Goal: Information Seeking & Learning: Learn about a topic

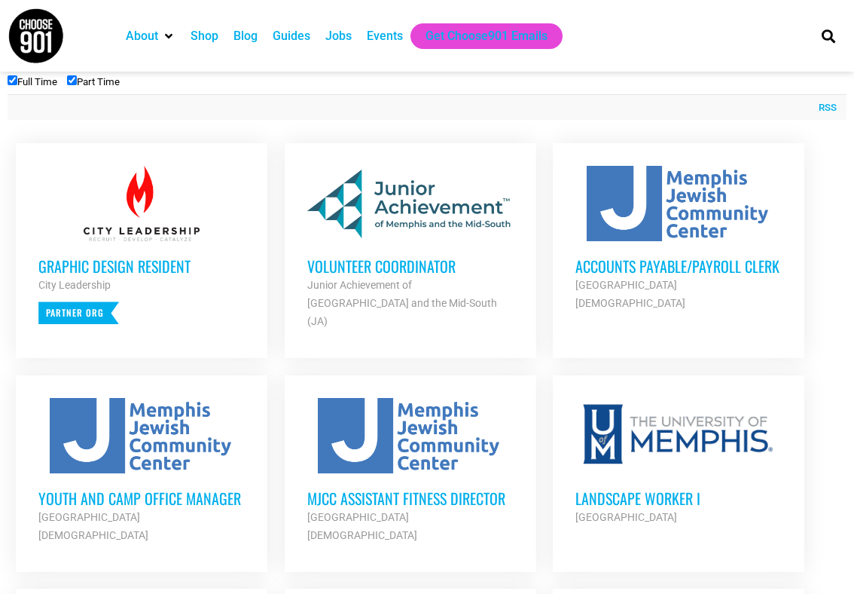
scroll to position [566, 0]
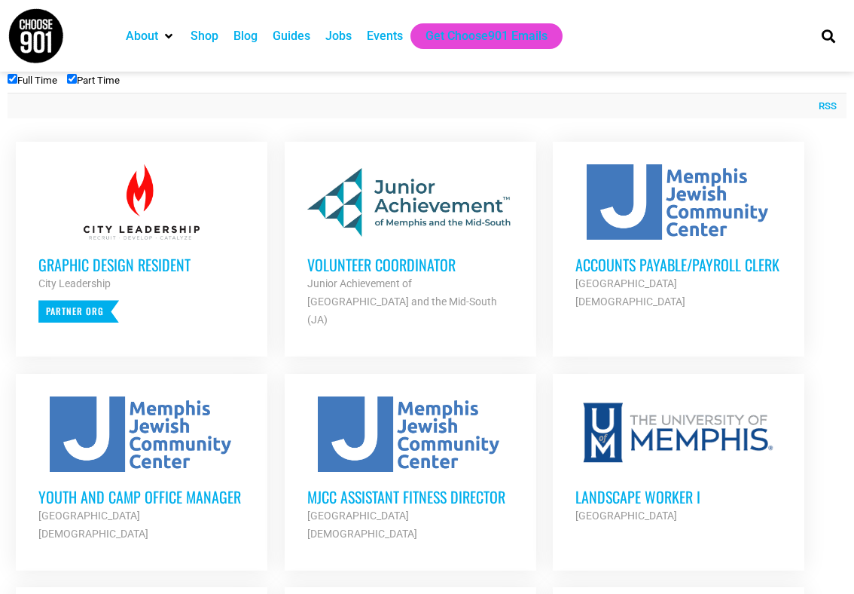
click at [400, 255] on h3 "Volunteer Coordinator" at bounding box center [410, 265] width 206 height 20
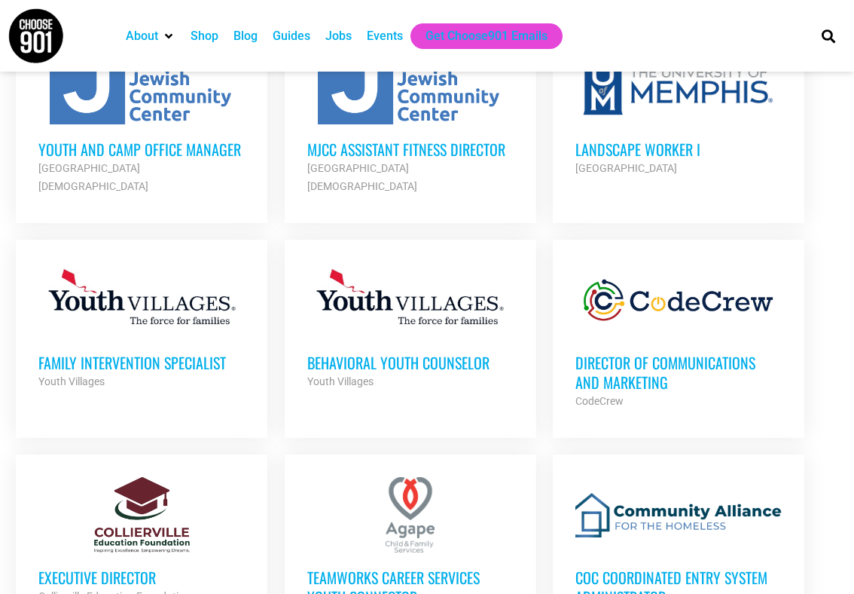
scroll to position [918, 0]
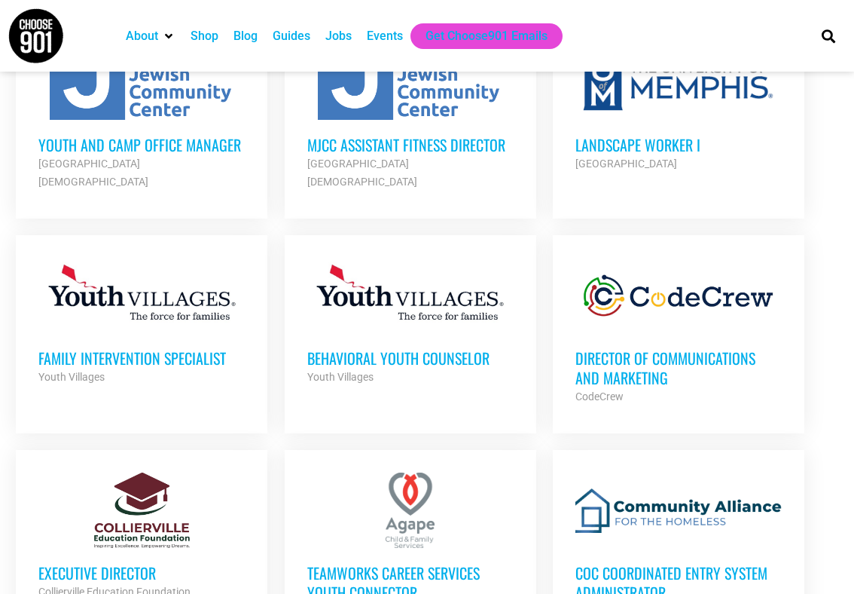
click at [545, 276] on ul "Graphic Design Resident City Leadership Partner Org Part Time Volunteer Coordin…" at bounding box center [427, 541] width 839 height 1518
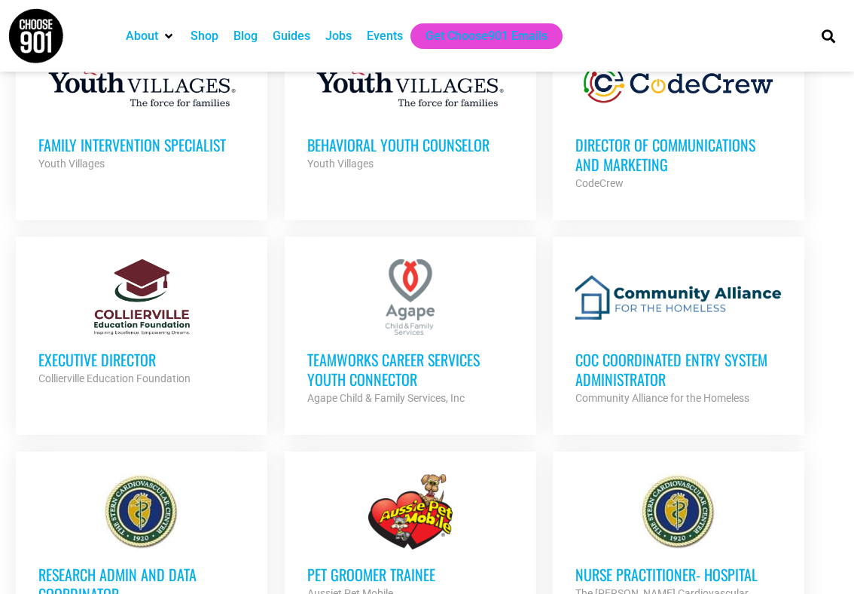
scroll to position [1132, 0]
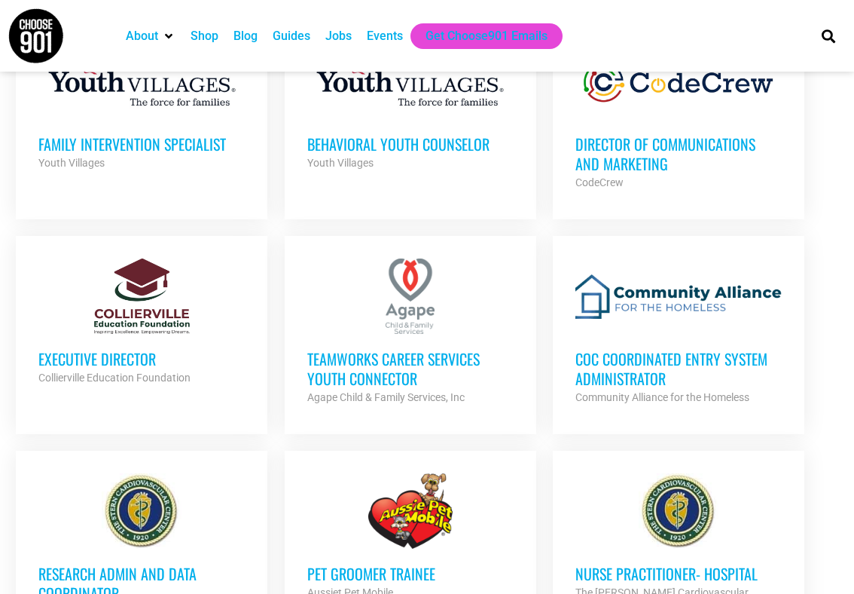
click at [380, 349] on h3 "TeamWorks Career Services Youth Connector" at bounding box center [410, 368] width 206 height 39
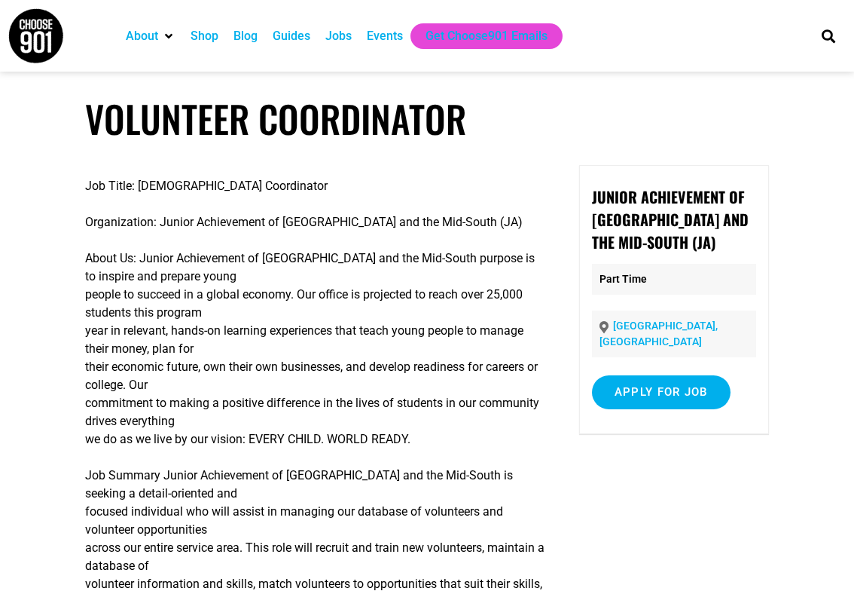
scroll to position [296, 0]
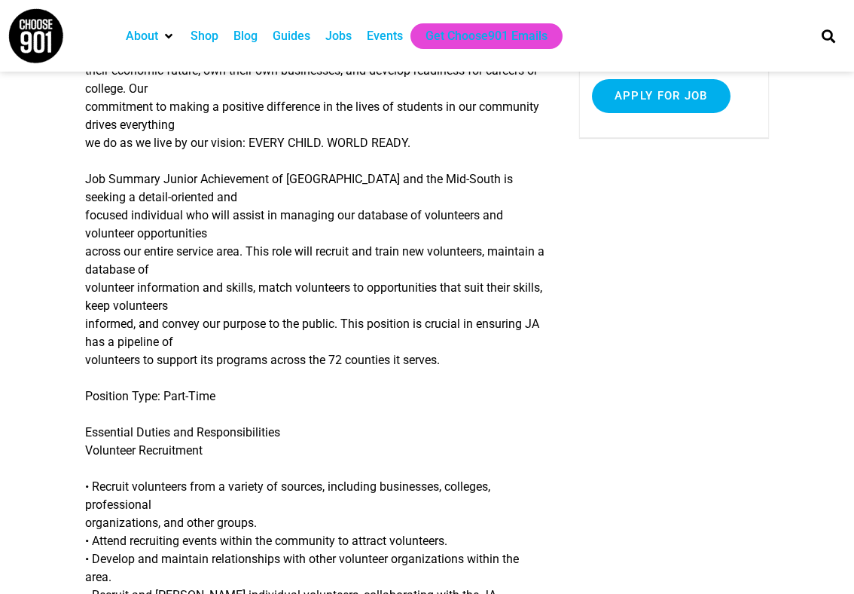
click at [527, 215] on p "Job Summary Junior Achievement of Memphis and the Mid-South is seeking a detail…" at bounding box center [315, 269] width 460 height 199
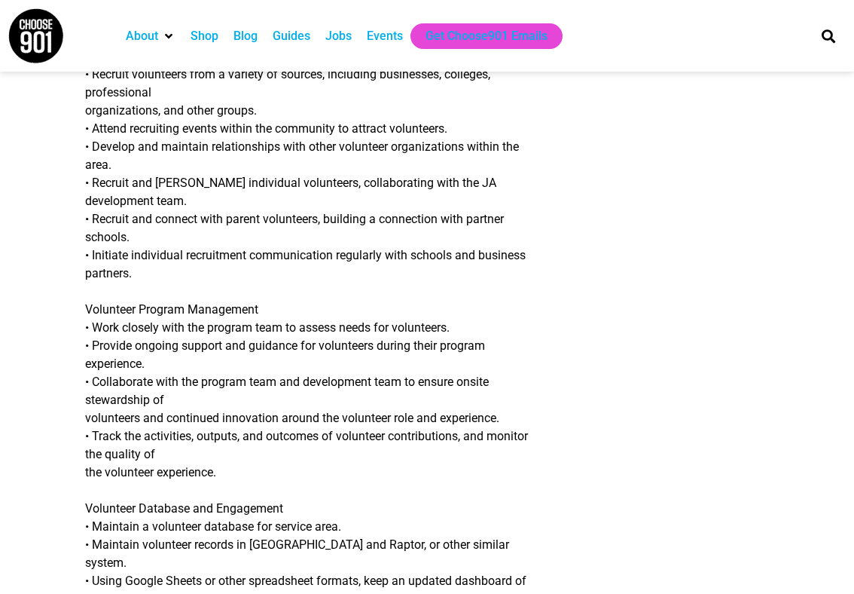
scroll to position [733, 0]
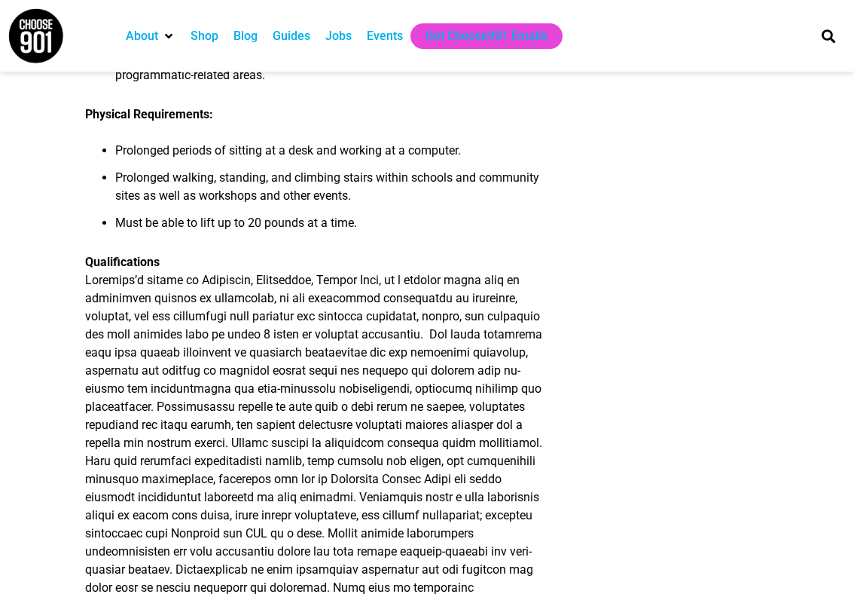
scroll to position [1953, 0]
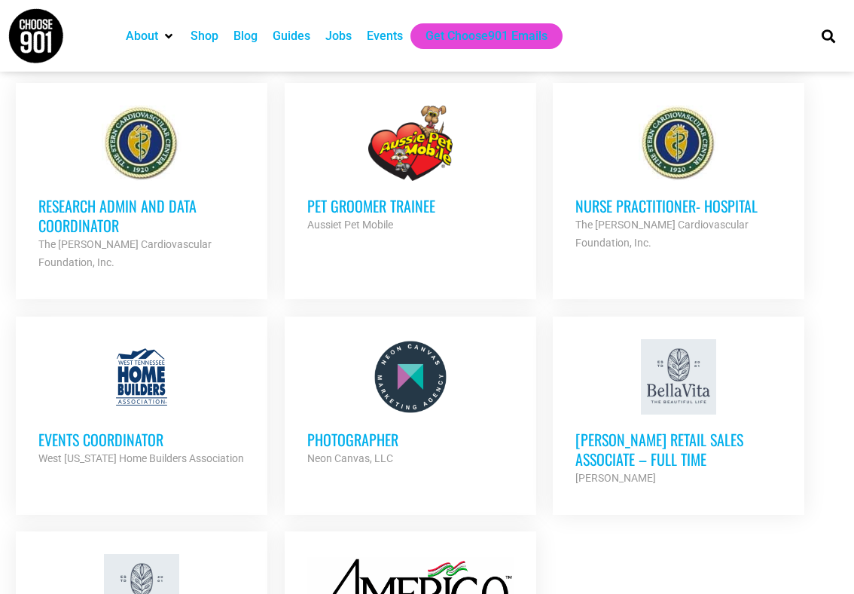
scroll to position [1501, 0]
click at [122, 429] on h3 "Events Coordinator" at bounding box center [141, 439] width 206 height 20
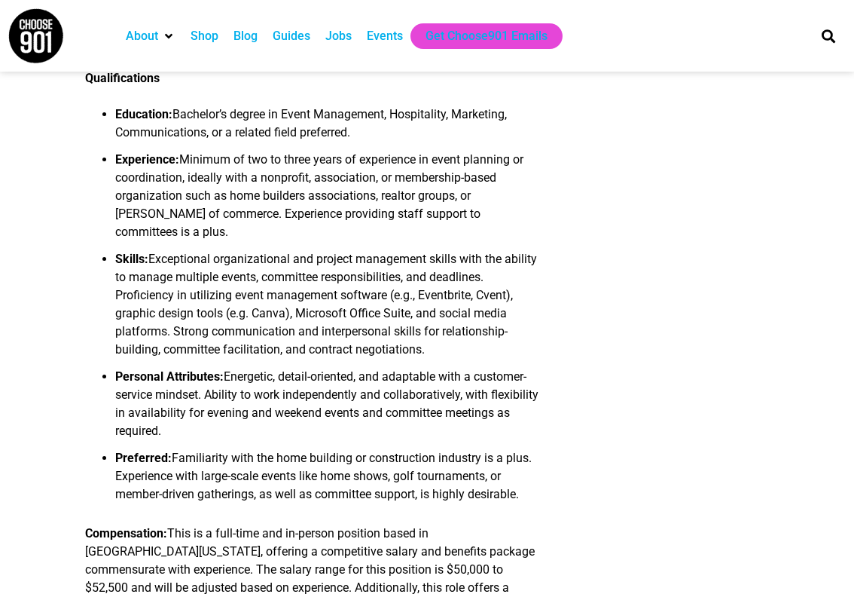
scroll to position [1217, 0]
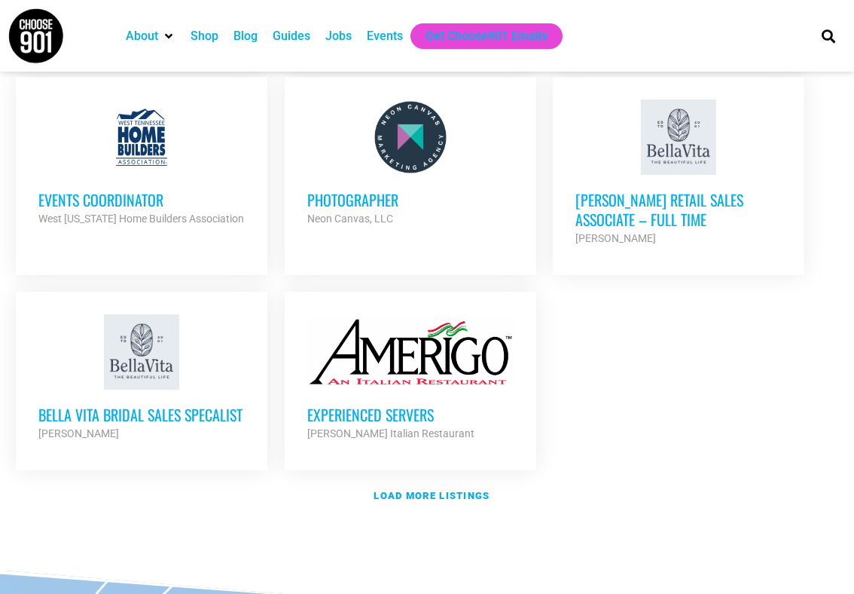
scroll to position [1741, 0]
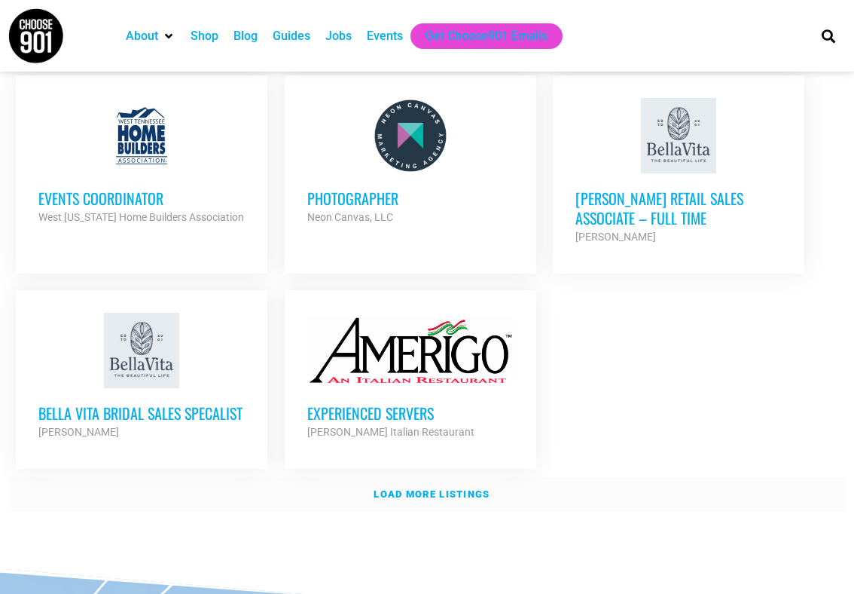
click at [450, 488] on strong "Load more listings" at bounding box center [432, 493] width 116 height 11
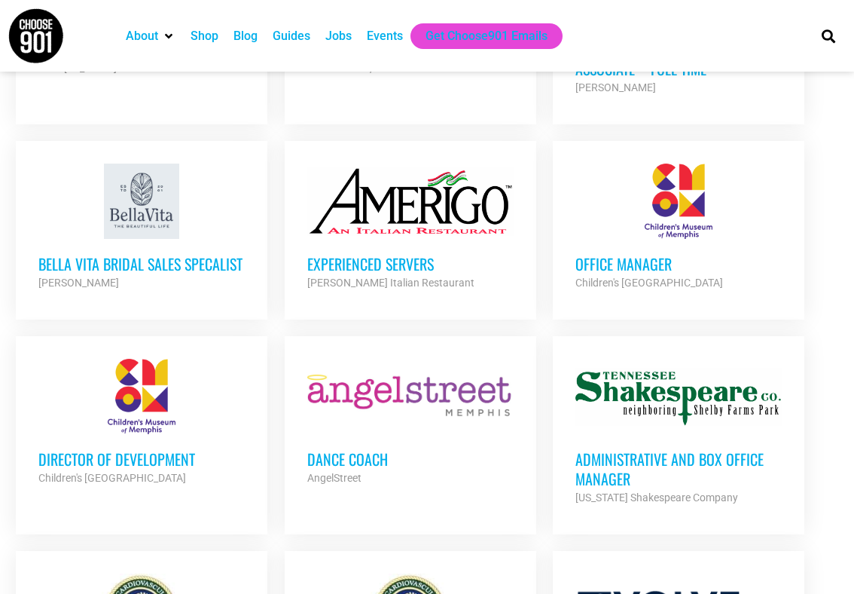
scroll to position [1944, 0]
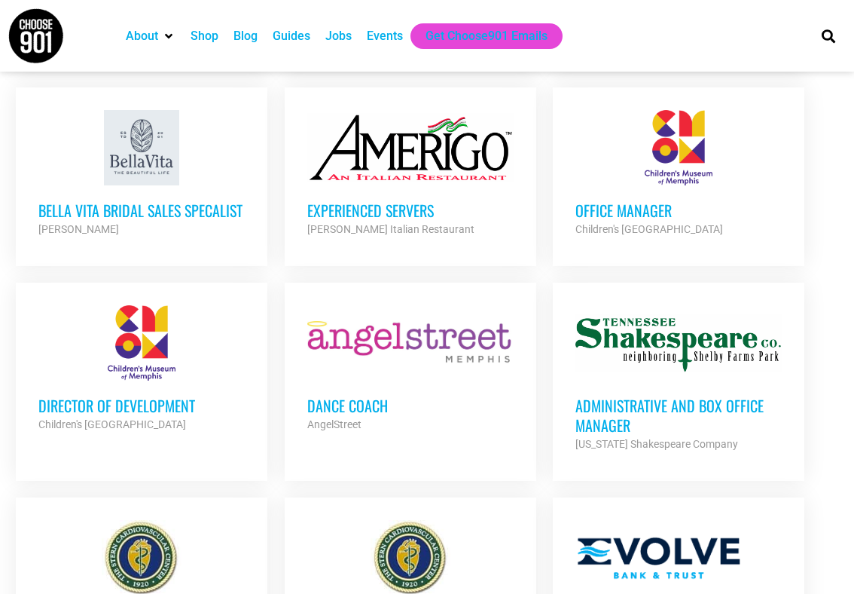
click at [635, 200] on h3 "Office Manager" at bounding box center [679, 210] width 206 height 20
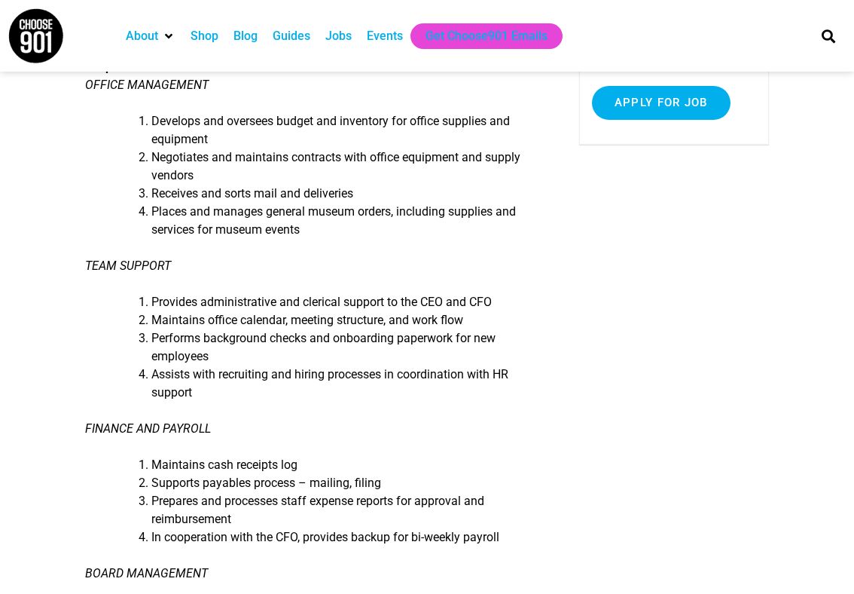
scroll to position [383, 0]
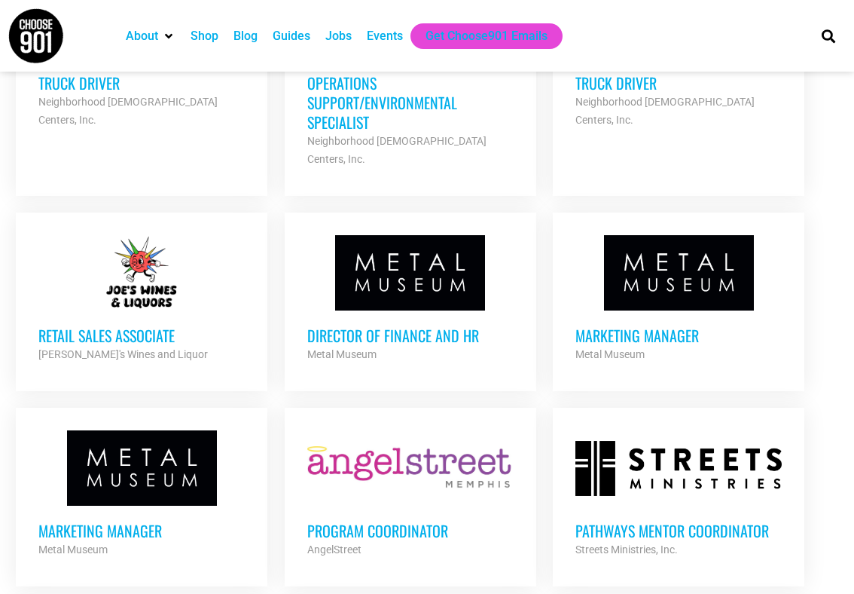
scroll to position [2698, 0]
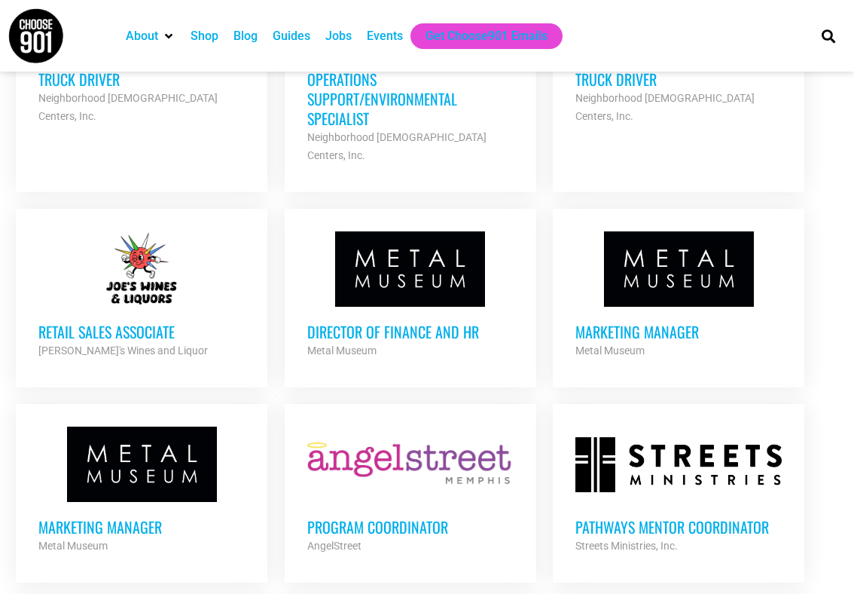
click at [619, 307] on div "Marketing Manager Metal Museum Partner Org" at bounding box center [679, 333] width 206 height 53
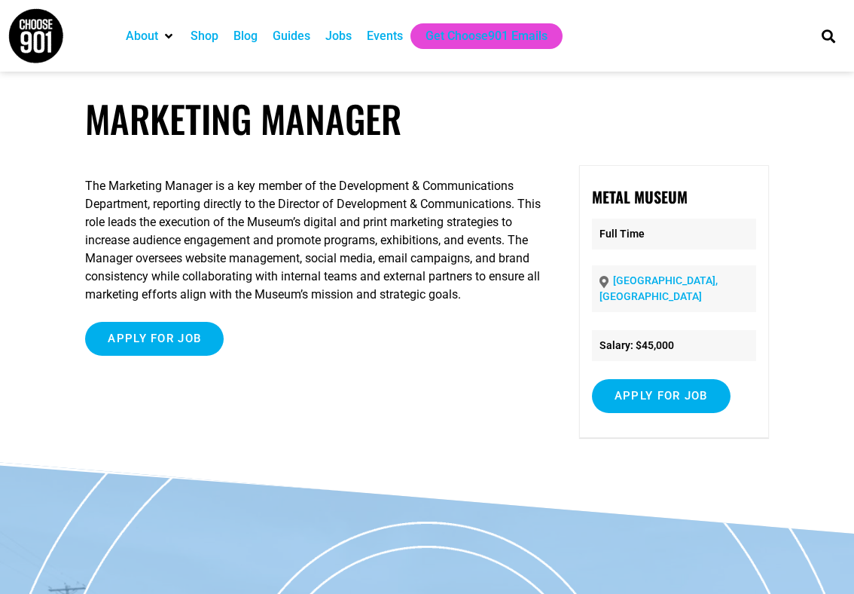
click at [445, 139] on h1 "Marketing Manager" at bounding box center [426, 118] width 683 height 44
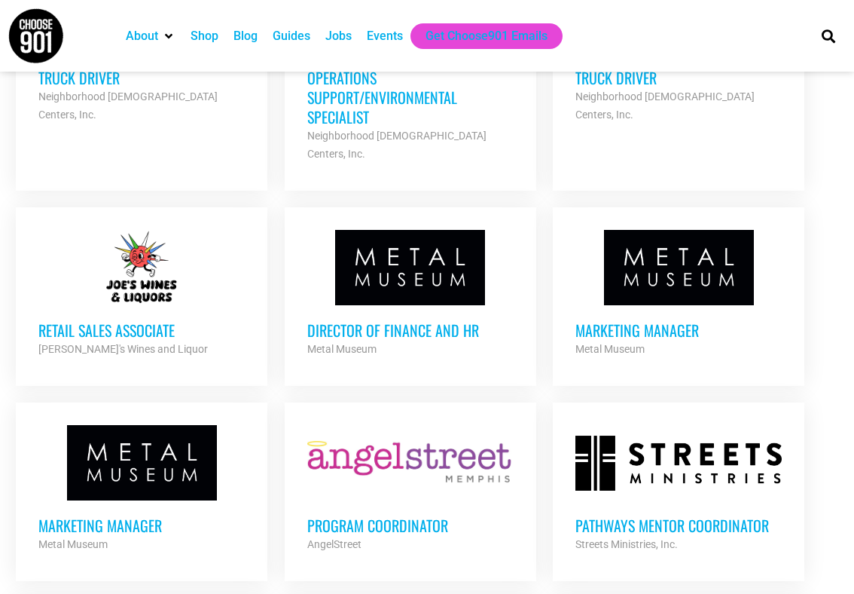
click at [128, 535] on div "Metal Museum" at bounding box center [141, 544] width 206 height 18
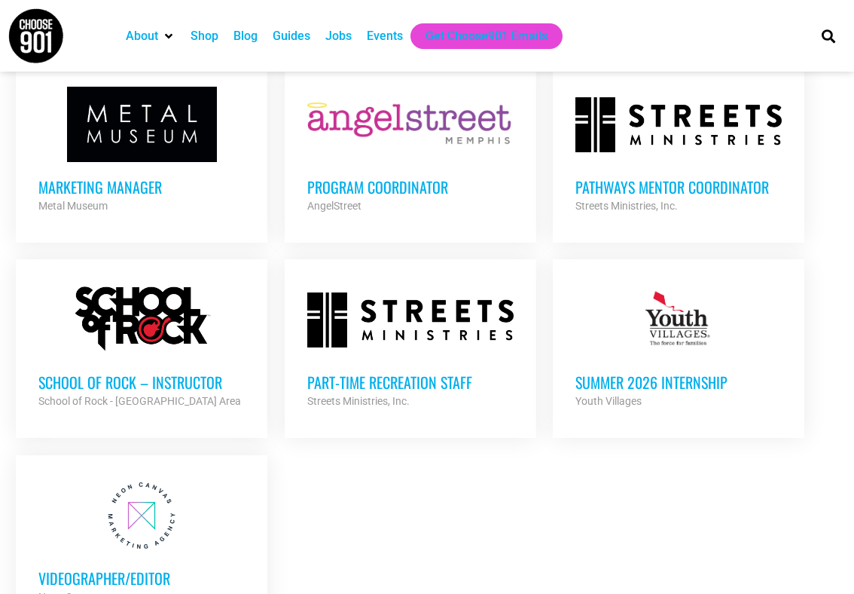
scroll to position [3082, 0]
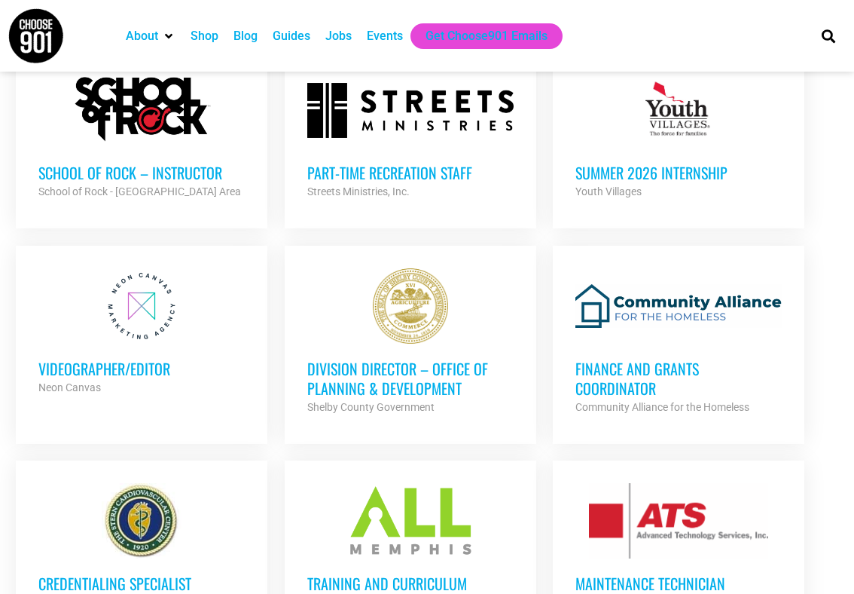
scroll to position [3263, 0]
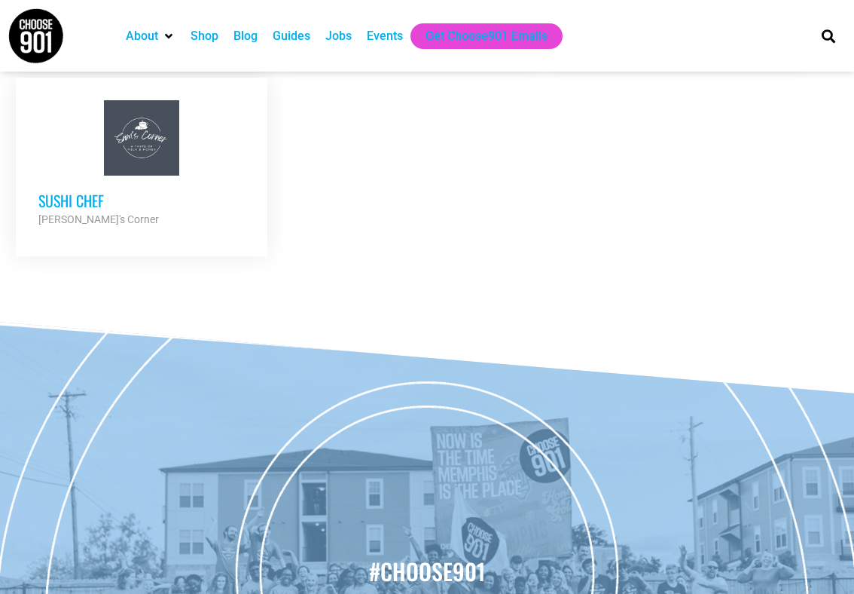
scroll to position [3940, 0]
